Goal: Task Accomplishment & Management: Manage account settings

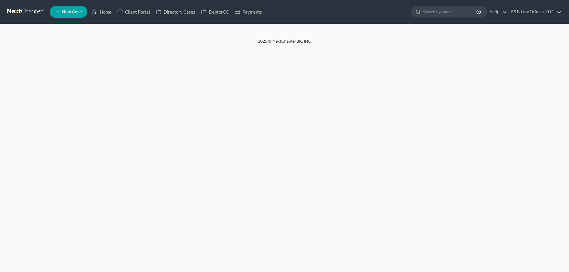
select select "2"
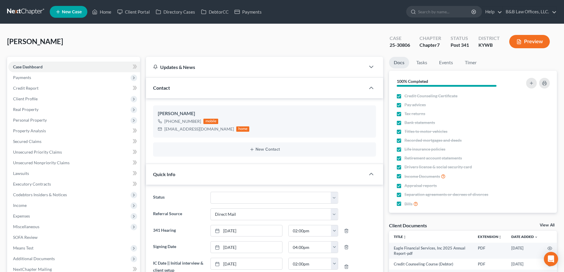
scroll to position [8461, 0]
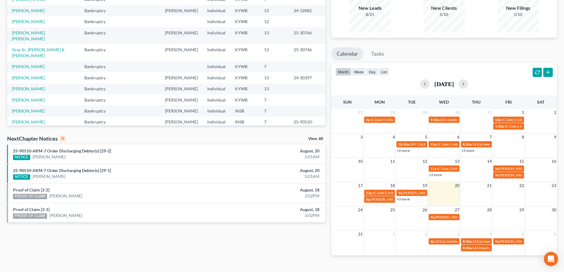
scroll to position [70, 0]
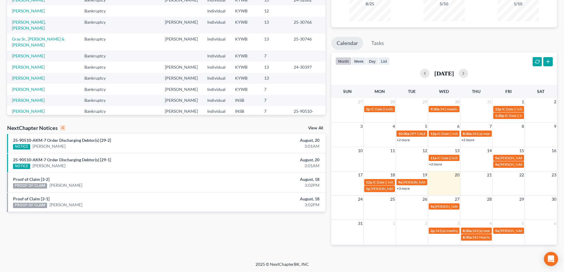
click at [316, 128] on link "View All" at bounding box center [315, 128] width 15 height 4
click at [316, 129] on link "View All" at bounding box center [315, 128] width 15 height 4
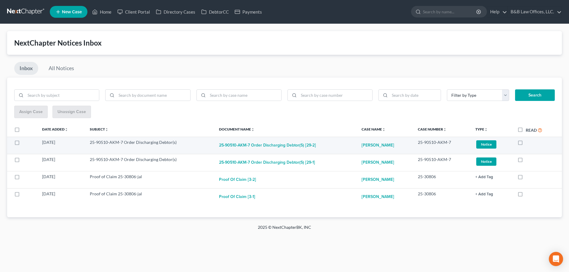
click at [525, 144] on label at bounding box center [525, 144] width 0 height 0
click at [528, 143] on input "checkbox" at bounding box center [530, 141] width 4 height 4
checkbox input "true"
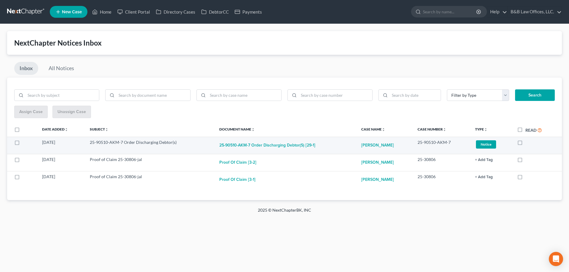
click at [525, 144] on label at bounding box center [525, 144] width 0 height 0
click at [527, 143] on input "checkbox" at bounding box center [529, 141] width 4 height 4
checkbox input "true"
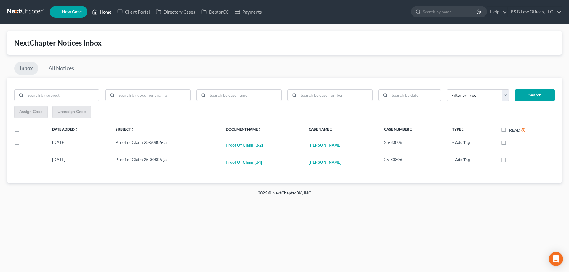
click at [106, 11] on link "Home" at bounding box center [101, 12] width 25 height 11
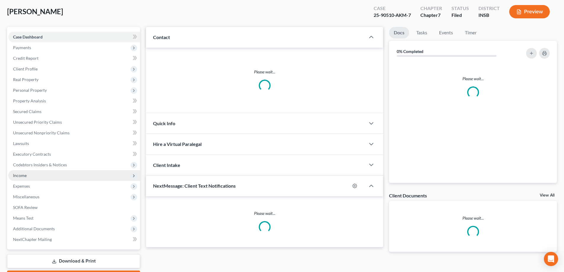
scroll to position [64, 0]
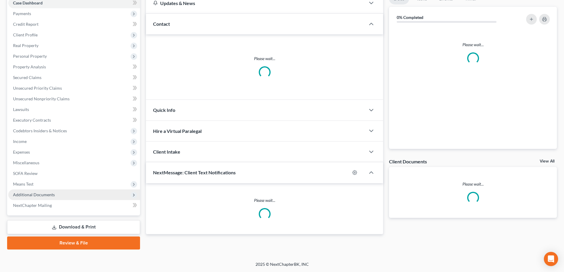
click at [45, 198] on span "Additional Documents" at bounding box center [74, 195] width 132 height 11
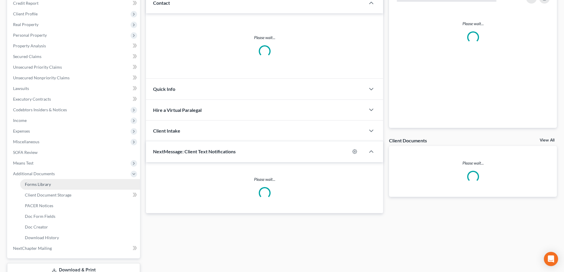
scroll to position [123, 0]
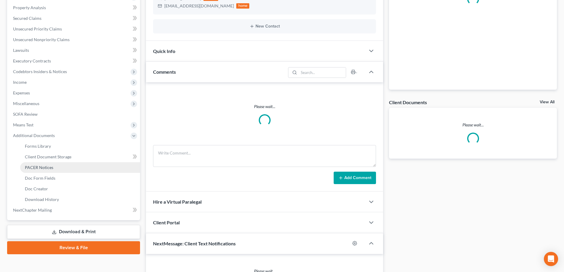
click at [61, 167] on link "PACER Notices" at bounding box center [80, 167] width 120 height 11
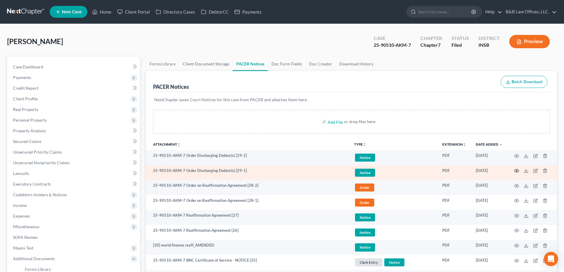
click at [517, 171] on icon "button" at bounding box center [516, 170] width 5 height 5
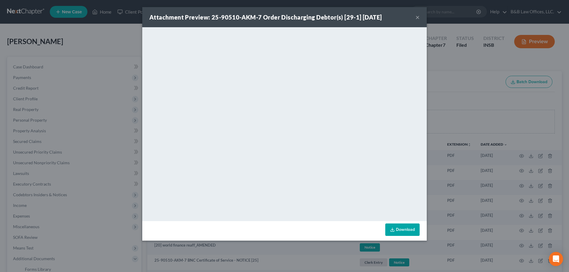
click at [417, 18] on button "×" at bounding box center [417, 17] width 4 height 7
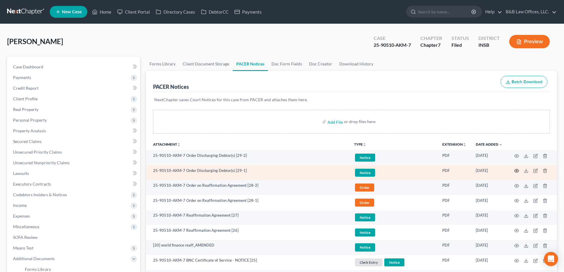
click at [515, 171] on icon "button" at bounding box center [516, 170] width 5 height 5
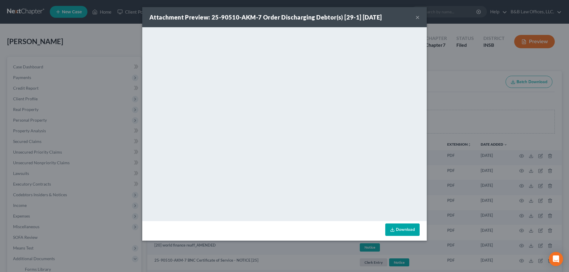
click at [417, 14] on button "×" at bounding box center [417, 17] width 4 height 7
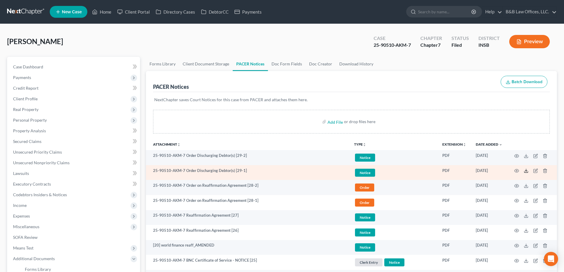
click at [526, 172] on icon at bounding box center [526, 170] width 5 height 5
click at [364, 162] on span "Notice" at bounding box center [365, 158] width 20 height 8
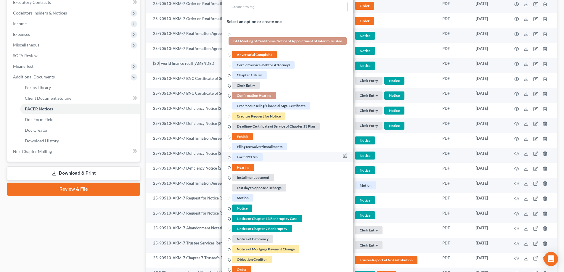
scroll to position [296, 0]
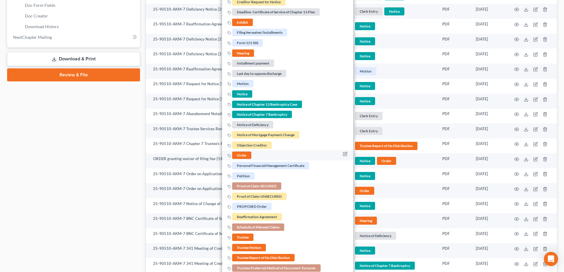
click at [242, 157] on span "Order" at bounding box center [241, 155] width 19 height 7
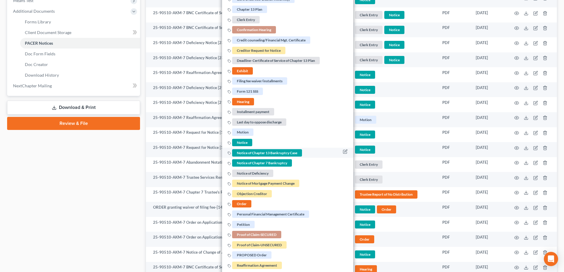
scroll to position [89, 0]
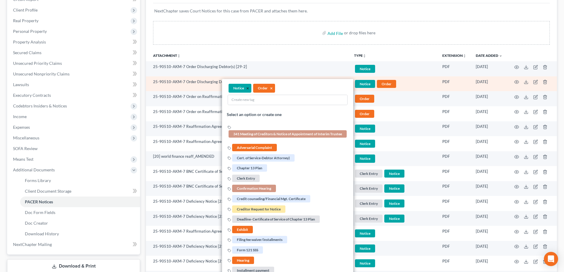
click at [248, 88] on button "×" at bounding box center [247, 88] width 3 height 5
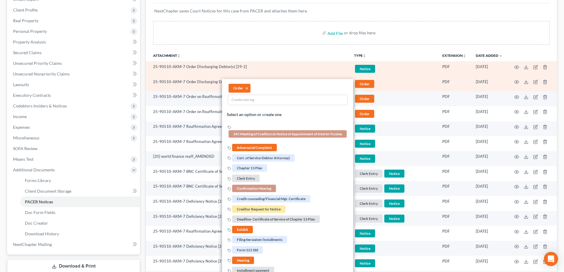
click at [404, 75] on td "Notice + Add Tag Notice × Select an option or create one 341 Meeting of Credito…" at bounding box center [393, 68] width 88 height 15
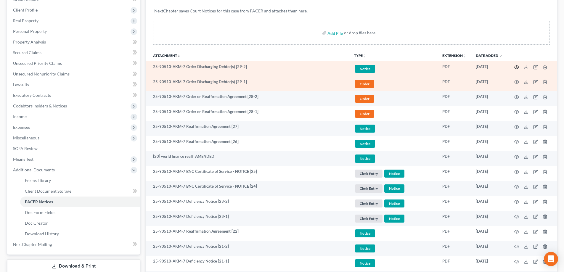
click at [515, 65] on icon "button" at bounding box center [516, 67] width 5 height 5
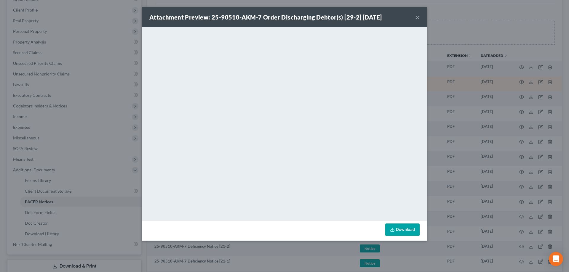
click at [417, 18] on button "×" at bounding box center [417, 17] width 4 height 7
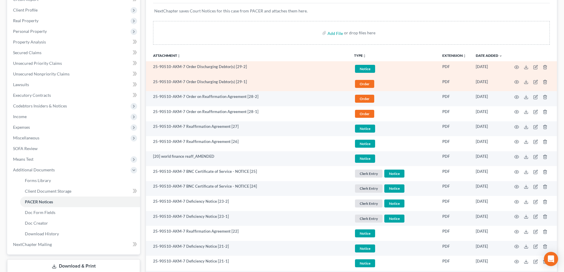
click at [364, 69] on span "Notice" at bounding box center [365, 69] width 20 height 8
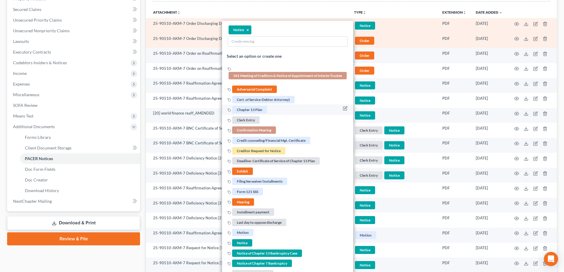
scroll to position [237, 0]
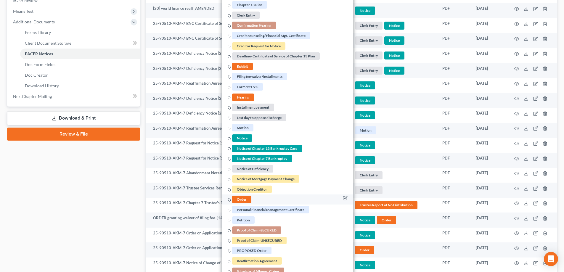
click at [244, 201] on span "Order" at bounding box center [241, 199] width 19 height 7
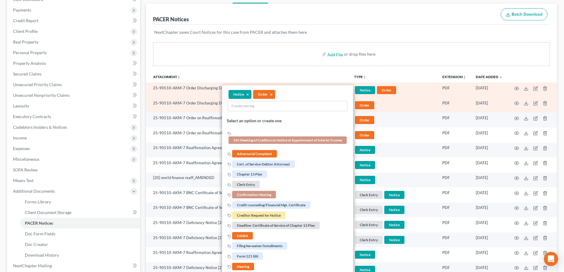
scroll to position [59, 0]
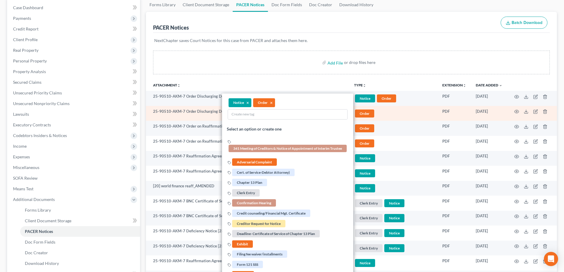
click at [255, 54] on div "Add File or drop files here" at bounding box center [351, 63] width 397 height 24
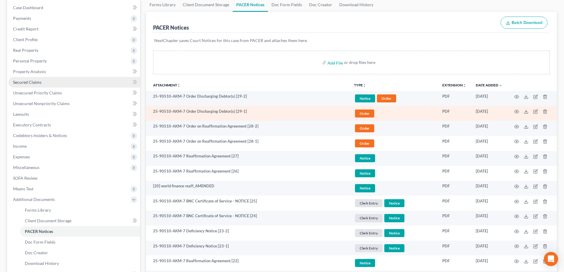
scroll to position [0, 0]
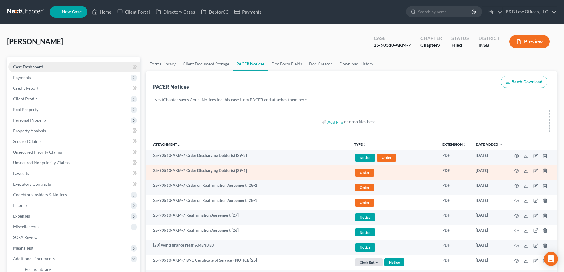
click at [23, 68] on span "Case Dashboard" at bounding box center [28, 66] width 30 height 5
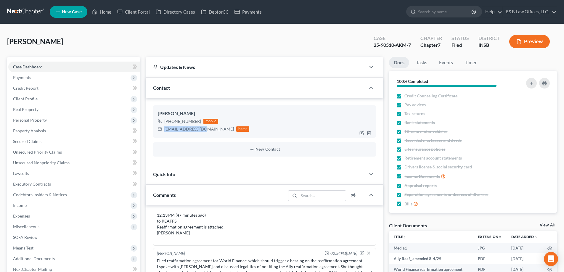
scroll to position [5915, 0]
drag, startPoint x: 163, startPoint y: 129, endPoint x: 210, endPoint y: 134, distance: 47.0
click at [210, 134] on div "Loretta Fleener +1 (812) 276-7640 mobile Lfleener1974@gmail.com home" at bounding box center [264, 121] width 223 height 32
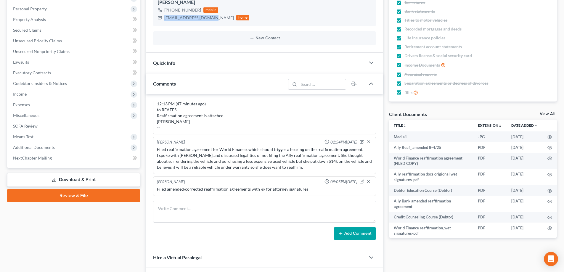
scroll to position [148, 0]
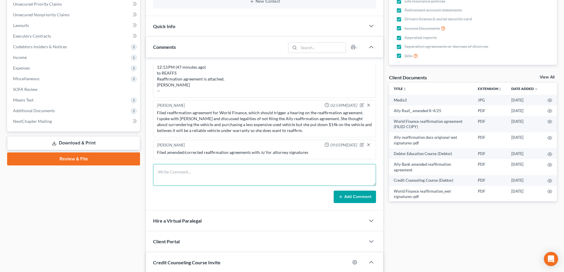
click at [169, 171] on textarea at bounding box center [264, 175] width 223 height 22
type textarea "Emailed Order of Discharge to Loretta. Closing/archiving file"
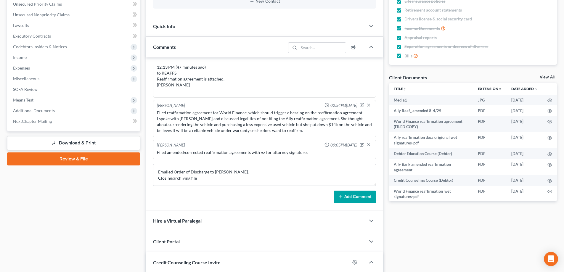
click at [361, 198] on button "Add Comment" at bounding box center [355, 197] width 42 height 12
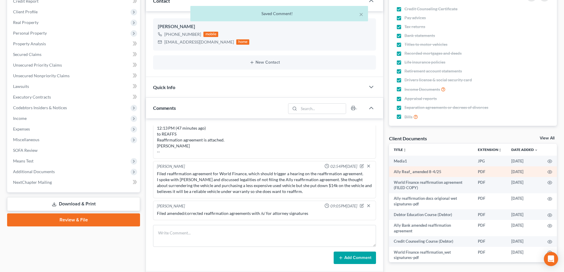
scroll to position [0, 0]
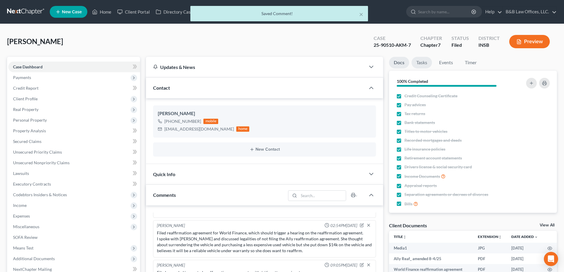
click at [428, 59] on link "Tasks" at bounding box center [422, 63] width 20 height 12
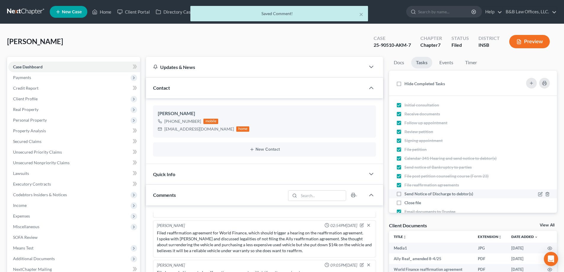
click at [404, 194] on label "Send Notice of Discharge to debtor(s)" at bounding box center [440, 194] width 73 height 6
click at [407, 194] on input "Send Notice of Discharge to debtor(s)" at bounding box center [409, 193] width 4 height 4
checkbox input "true"
click at [404, 203] on label "Close file" at bounding box center [414, 203] width 21 height 6
click at [407, 203] on input "Close file" at bounding box center [409, 202] width 4 height 4
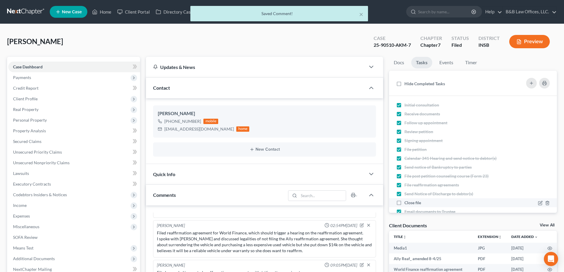
checkbox input "true"
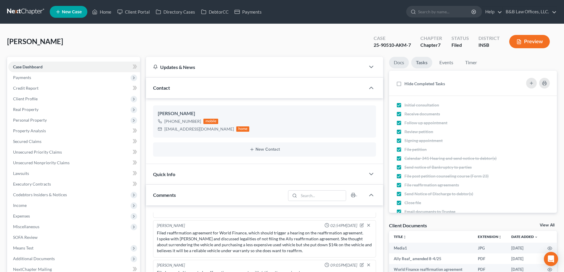
click at [399, 62] on link "Docs" at bounding box center [399, 63] width 20 height 12
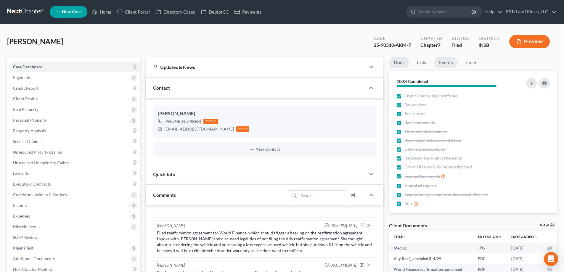
click at [450, 61] on link "Events" at bounding box center [445, 63] width 23 height 12
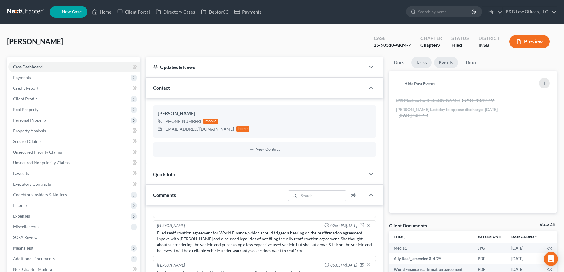
click at [424, 65] on link "Tasks" at bounding box center [421, 63] width 20 height 12
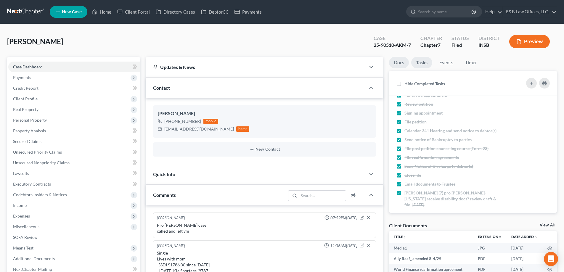
click at [402, 64] on link "Docs" at bounding box center [399, 63] width 20 height 12
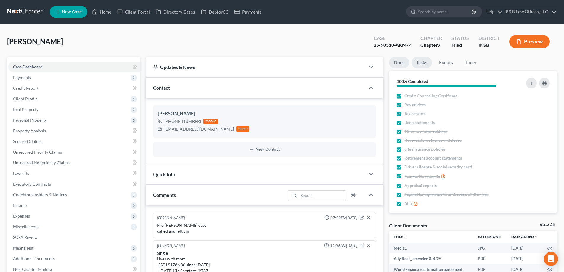
click at [422, 62] on link "Tasks" at bounding box center [422, 63] width 20 height 12
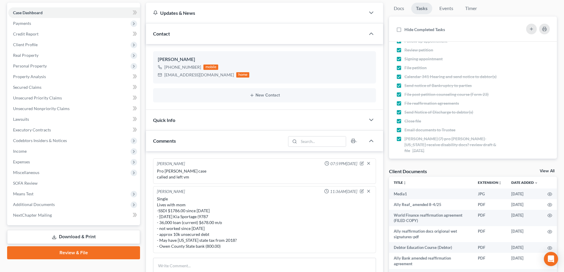
scroll to position [59, 0]
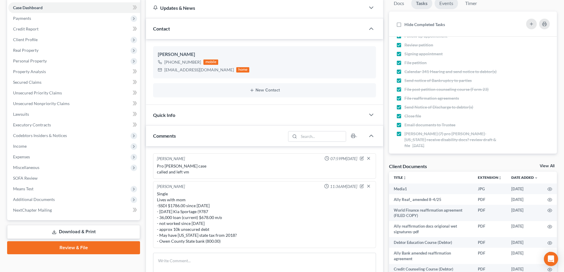
click at [445, 8] on link "Events" at bounding box center [446, 4] width 23 height 12
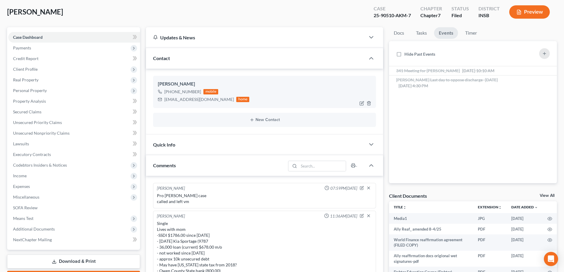
scroll to position [0, 0]
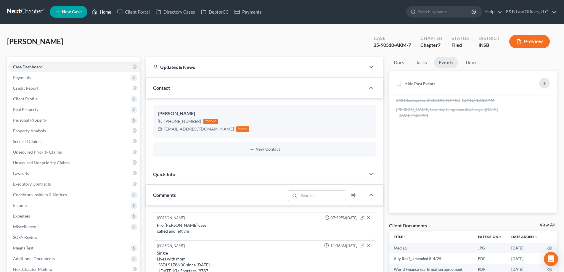
click at [103, 11] on link "Home" at bounding box center [101, 12] width 25 height 11
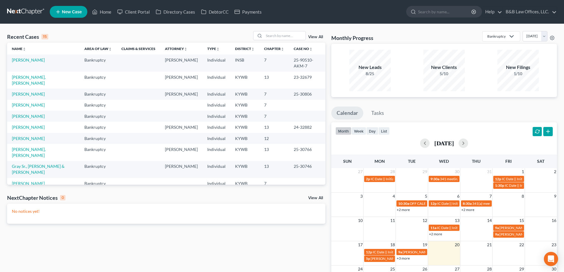
click at [318, 37] on link "View All" at bounding box center [315, 37] width 15 height 4
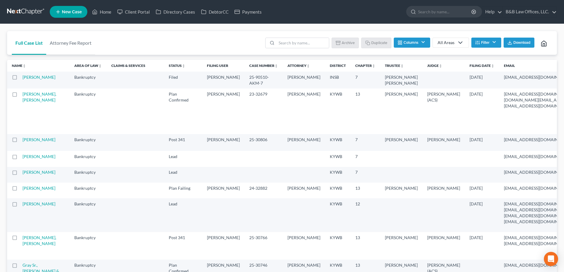
click at [20, 79] on label at bounding box center [20, 79] width 0 height 0
click at [23, 78] on input "checkbox" at bounding box center [25, 76] width 4 height 4
click at [349, 41] on button "Archive" at bounding box center [346, 43] width 27 height 10
checkbox input "false"
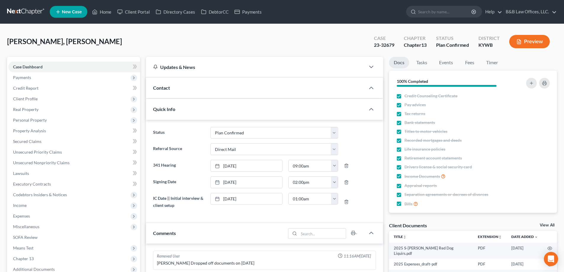
select select "13"
select select "2"
select select "0"
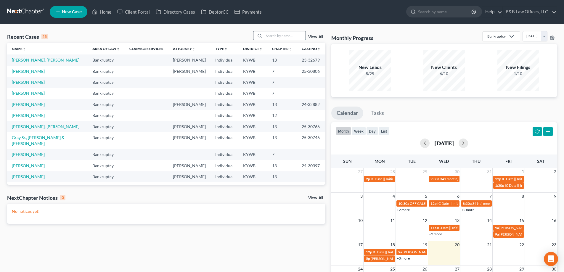
click at [287, 38] on input "search" at bounding box center [284, 35] width 41 height 9
type input "moss"
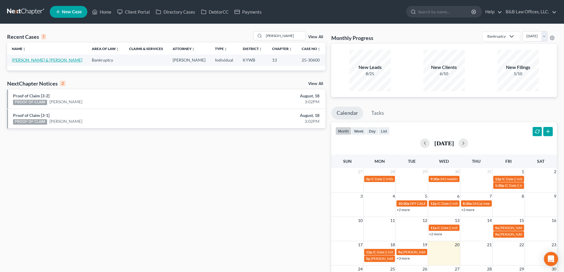
click at [33, 60] on link "[PERSON_NAME] & [PERSON_NAME]" at bounding box center [47, 59] width 70 height 5
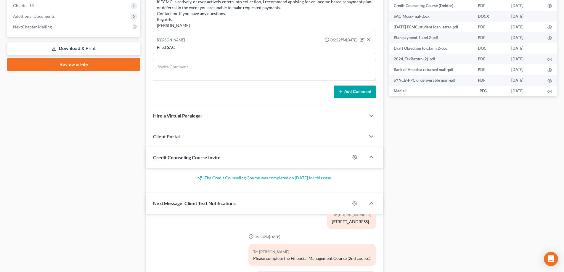
scroll to position [178, 0]
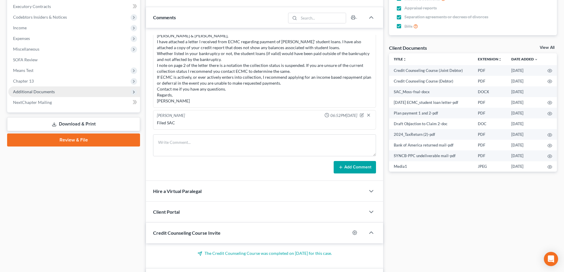
click at [26, 92] on span "Additional Documents" at bounding box center [34, 91] width 42 height 5
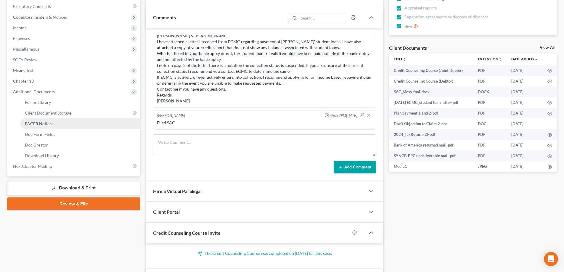
click at [34, 125] on span "PACER Notices" at bounding box center [39, 123] width 28 height 5
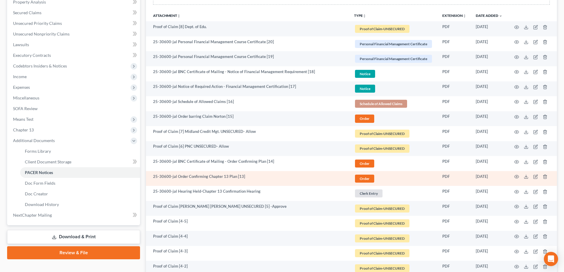
scroll to position [118, 0]
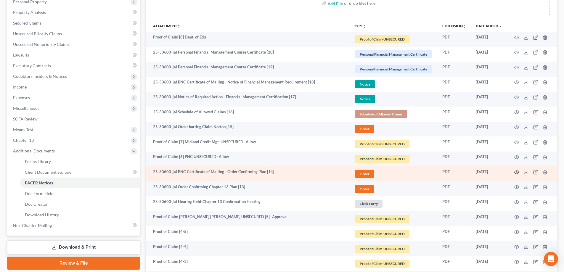
click at [516, 172] on icon "button" at bounding box center [516, 172] width 5 height 5
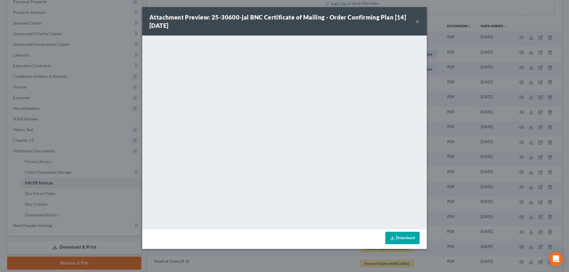
click at [417, 22] on button "×" at bounding box center [417, 21] width 4 height 7
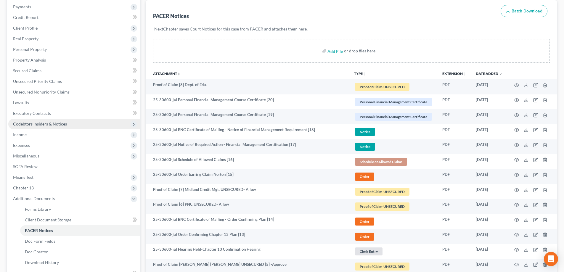
scroll to position [0, 0]
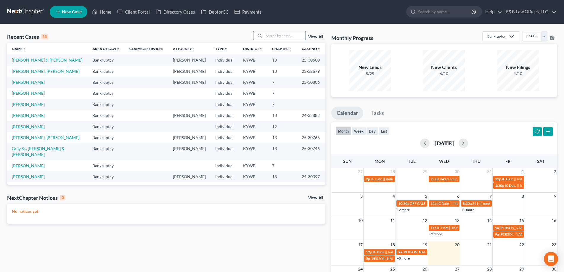
click at [280, 39] on input "search" at bounding box center [284, 35] width 41 height 9
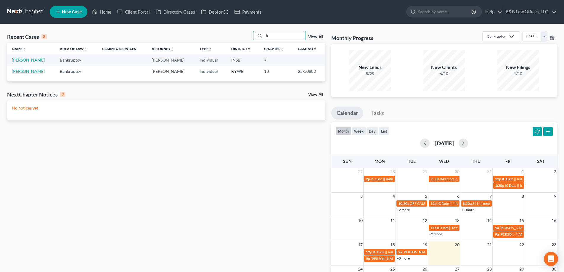
type input "fi"
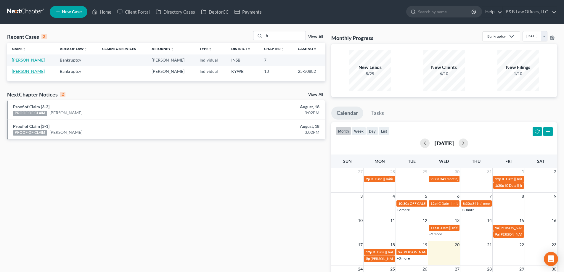
click at [20, 73] on link "[PERSON_NAME]" at bounding box center [28, 71] width 33 height 5
select select "1"
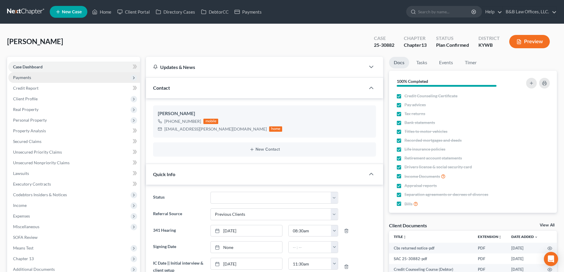
click at [26, 77] on span "Payments" at bounding box center [22, 77] width 18 height 5
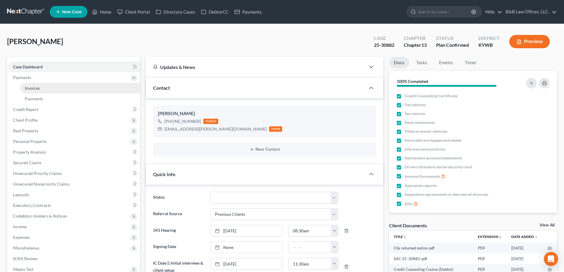
scroll to position [6460, 0]
click at [31, 86] on span "Invoices" at bounding box center [32, 88] width 15 height 5
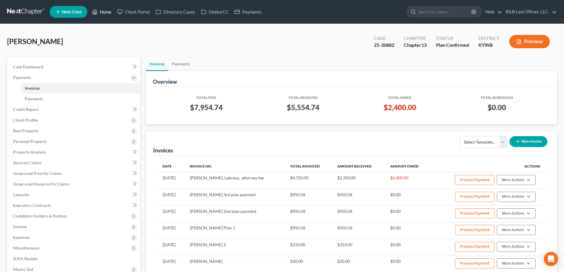
click at [106, 10] on link "Home" at bounding box center [101, 12] width 25 height 11
